Goal: Task Accomplishment & Management: Manage account settings

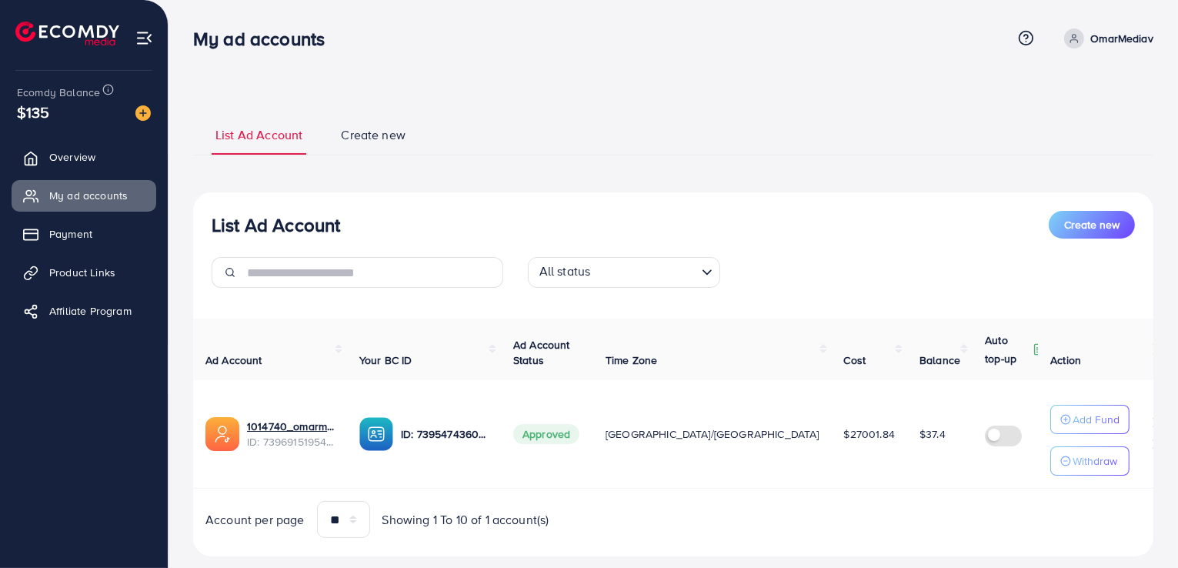
click at [1088, 40] on link "OmarMediav" at bounding box center [1105, 38] width 95 height 20
click at [1065, 120] on span "Log out" at bounding box center [1061, 126] width 42 height 18
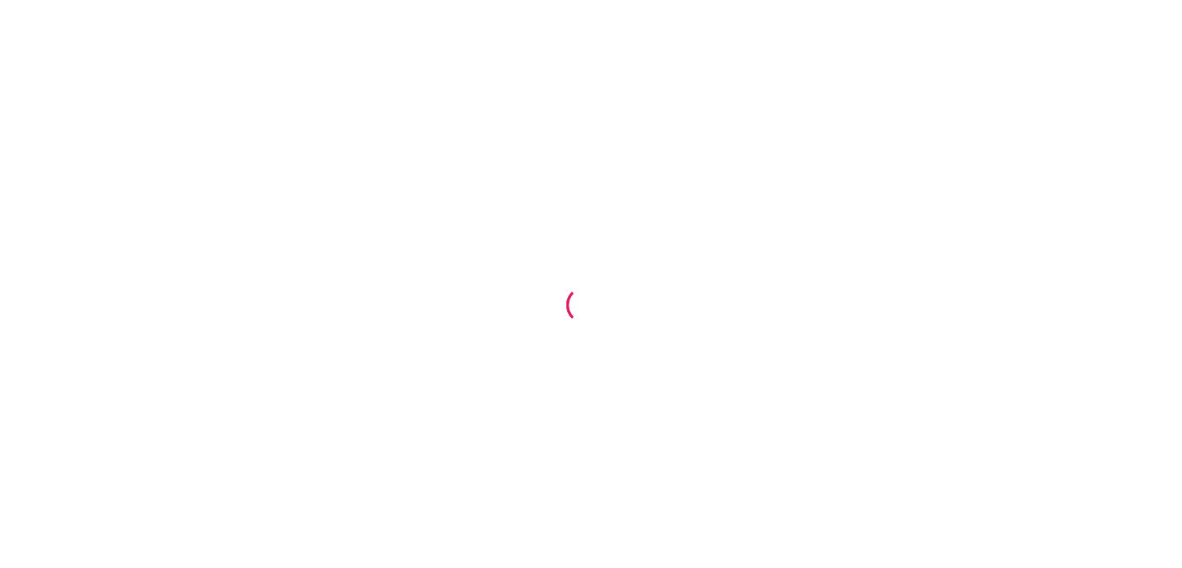
drag, startPoint x: 657, startPoint y: 174, endPoint x: 616, endPoint y: 176, distance: 40.8
click at [1133, 152] on div at bounding box center [591, 284] width 1182 height 568
